Goal: Task Accomplishment & Management: Use online tool/utility

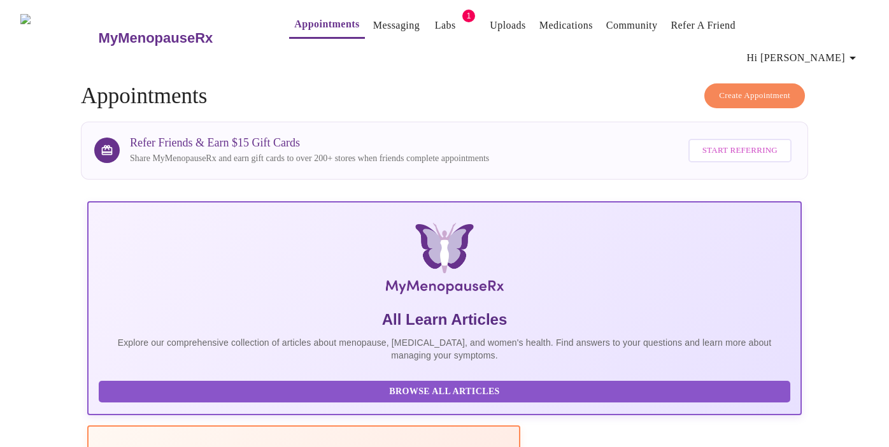
click at [848, 49] on span "Hi [PERSON_NAME]" at bounding box center [803, 58] width 113 height 18
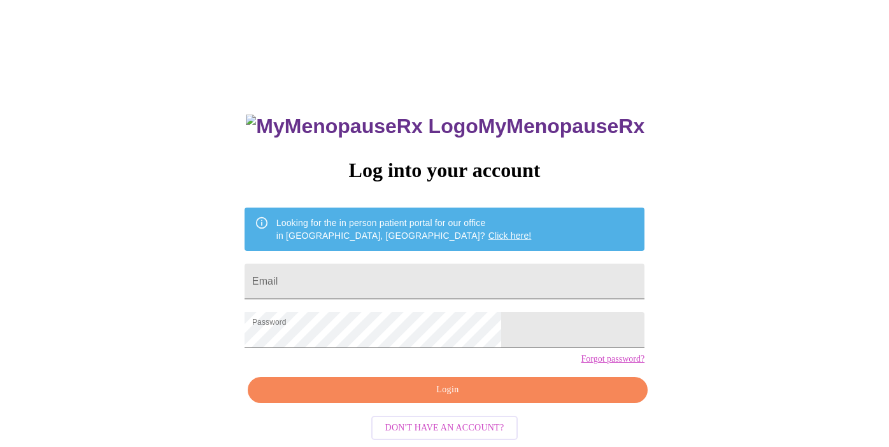
click at [408, 276] on input "Email" at bounding box center [445, 282] width 400 height 36
type input "[EMAIL_ADDRESS][DOMAIN_NAME]"
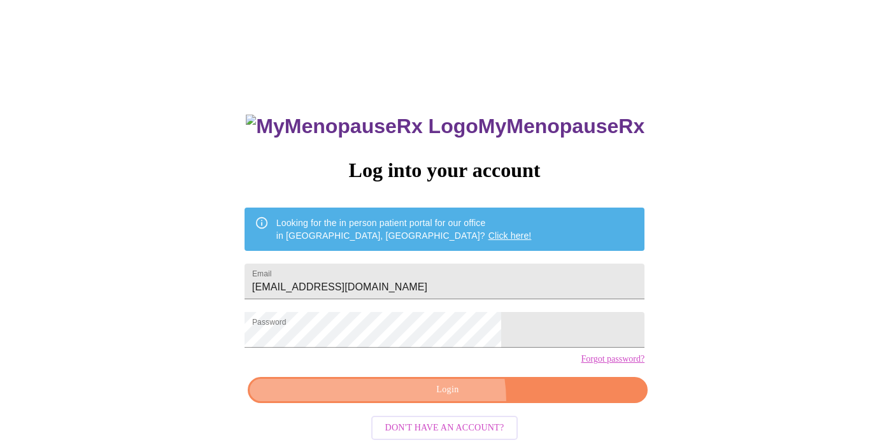
click at [423, 403] on button "Login" at bounding box center [448, 390] width 400 height 26
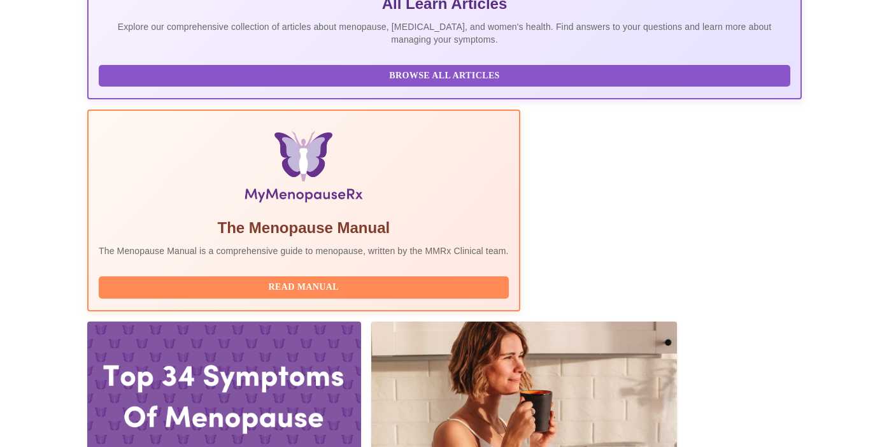
scroll to position [322, 0]
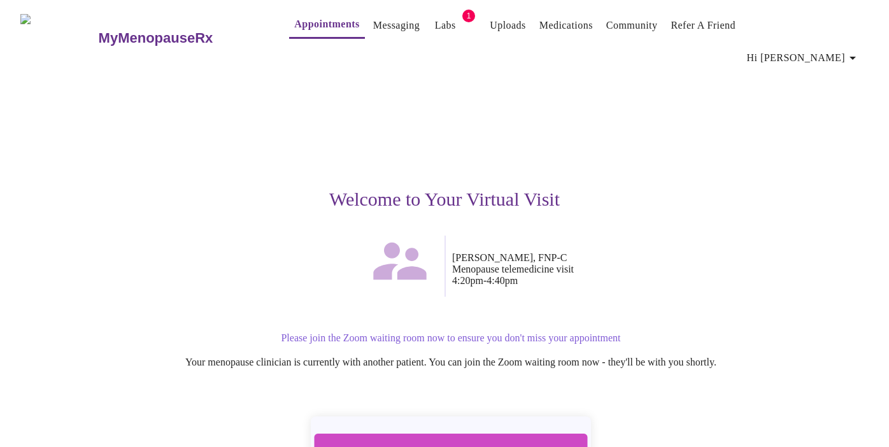
click at [474, 442] on span "Join Zoom Waiting Room" at bounding box center [450, 454] width 239 height 24
